Goal: Check status: Check status

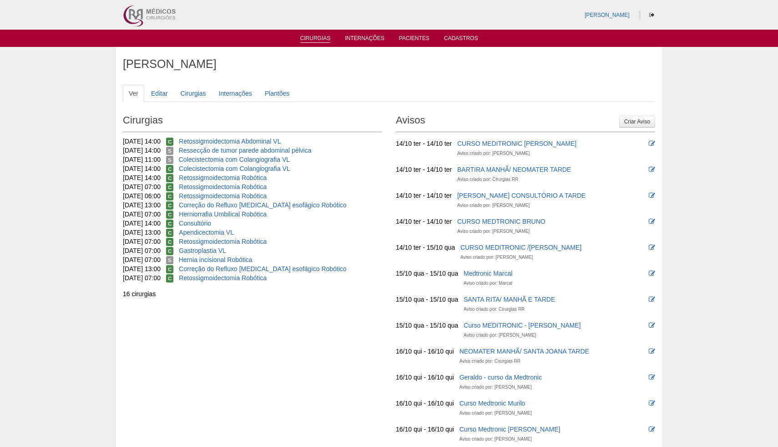
click at [323, 41] on link "Cirurgias" at bounding box center [315, 39] width 30 height 8
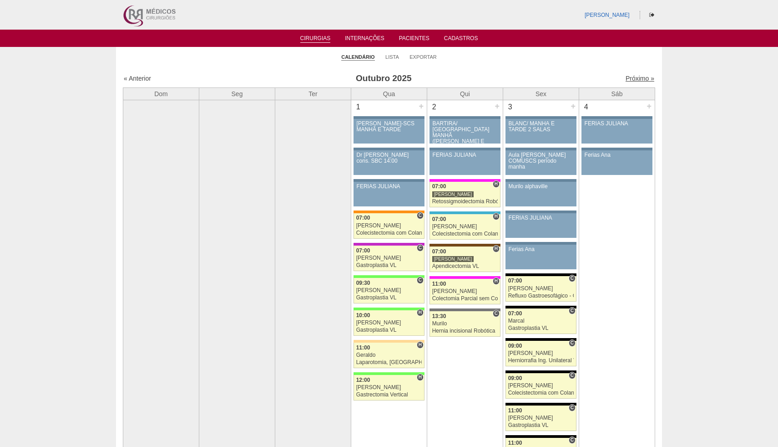
click at [637, 77] on link "Próximo »" at bounding box center [640, 78] width 29 height 7
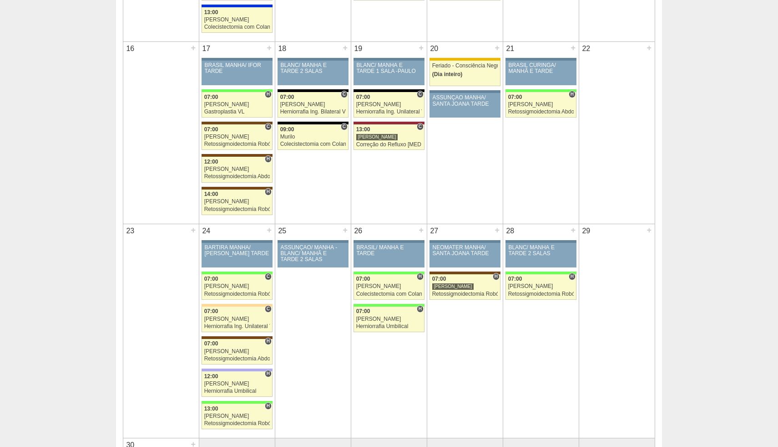
scroll to position [730, 0]
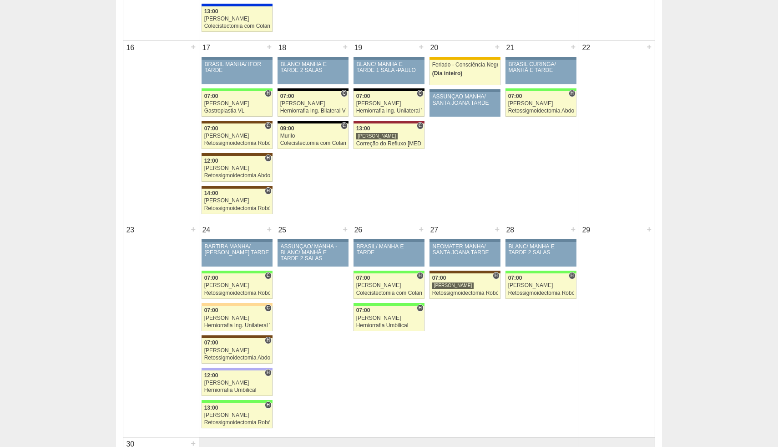
click at [581, 157] on td "22 +" at bounding box center [617, 132] width 76 height 182
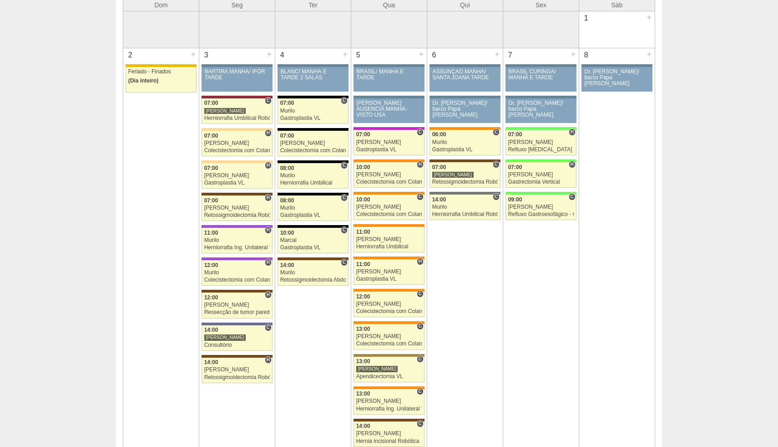
scroll to position [0, 0]
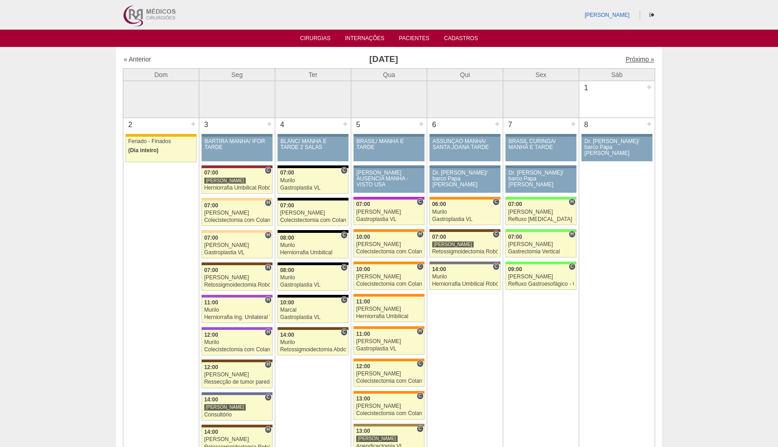
click at [635, 61] on link "Próximo »" at bounding box center [640, 59] width 29 height 7
click at [639, 61] on link "Próximo »" at bounding box center [640, 59] width 29 height 7
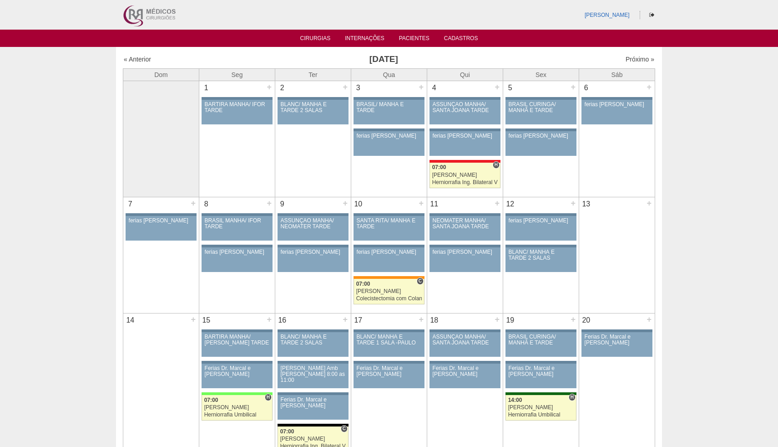
click at [144, 60] on link "« Anterior" at bounding box center [137, 59] width 27 height 7
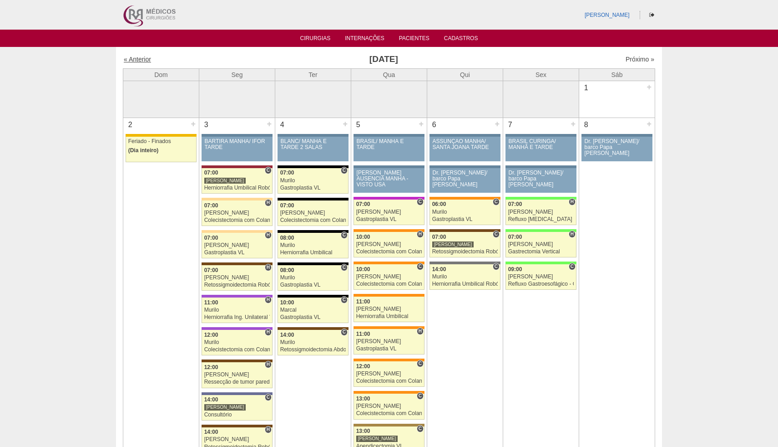
click at [139, 59] on link "« Anterior" at bounding box center [137, 59] width 27 height 7
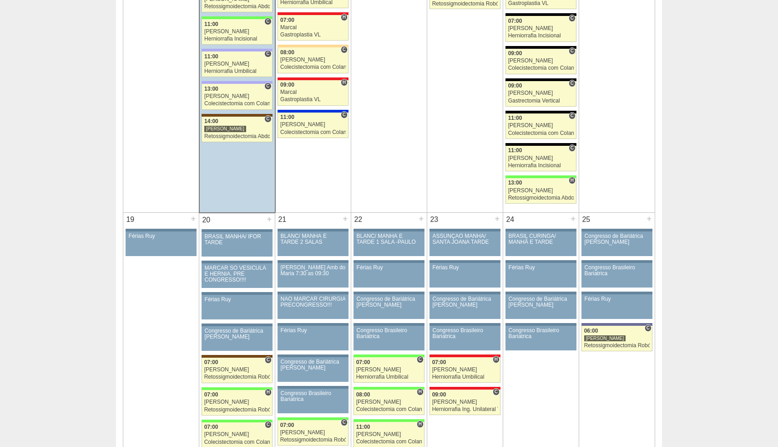
scroll to position [1214, 0]
click at [252, 140] on link "89344 Vincit C 14:00 [PERSON_NAME] Retossigmoidectomia Abdominal VL [GEOGRAPHIC…" at bounding box center [237, 129] width 71 height 25
